Goal: Find specific page/section: Find specific page/section

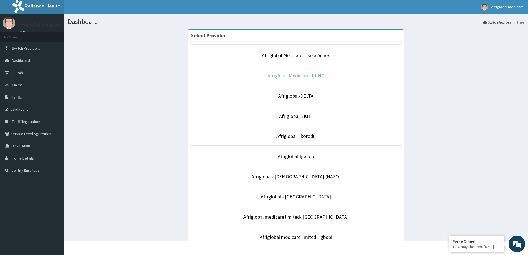
click at [294, 73] on link "Afriglobal Medicare Ltd-HQ" at bounding box center [295, 75] width 57 height 6
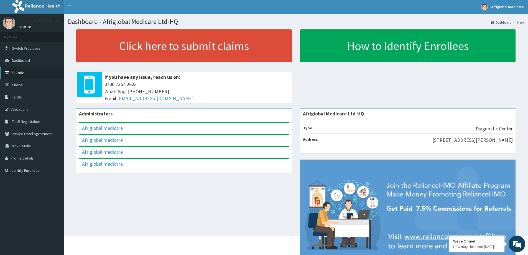
click at [18, 74] on link "PA Code" at bounding box center [32, 72] width 64 height 12
